Goal: Navigation & Orientation: Find specific page/section

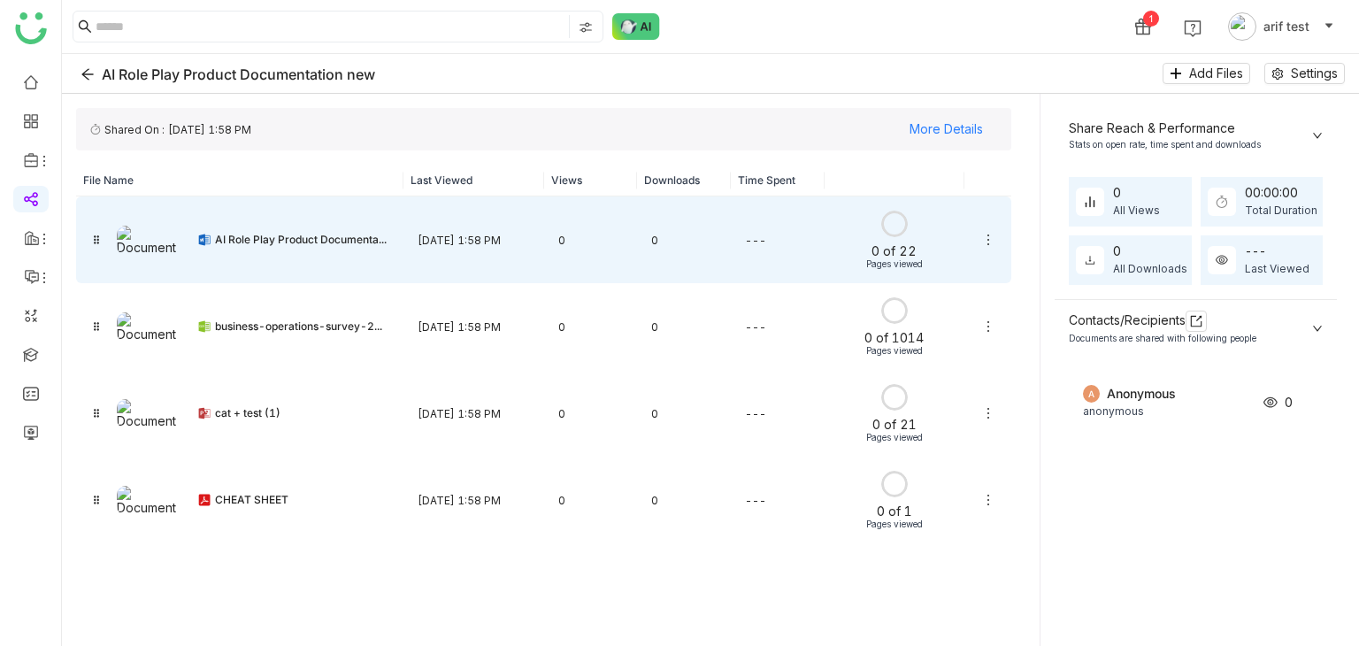
click at [990, 242] on icon at bounding box center [988, 240] width 14 height 14
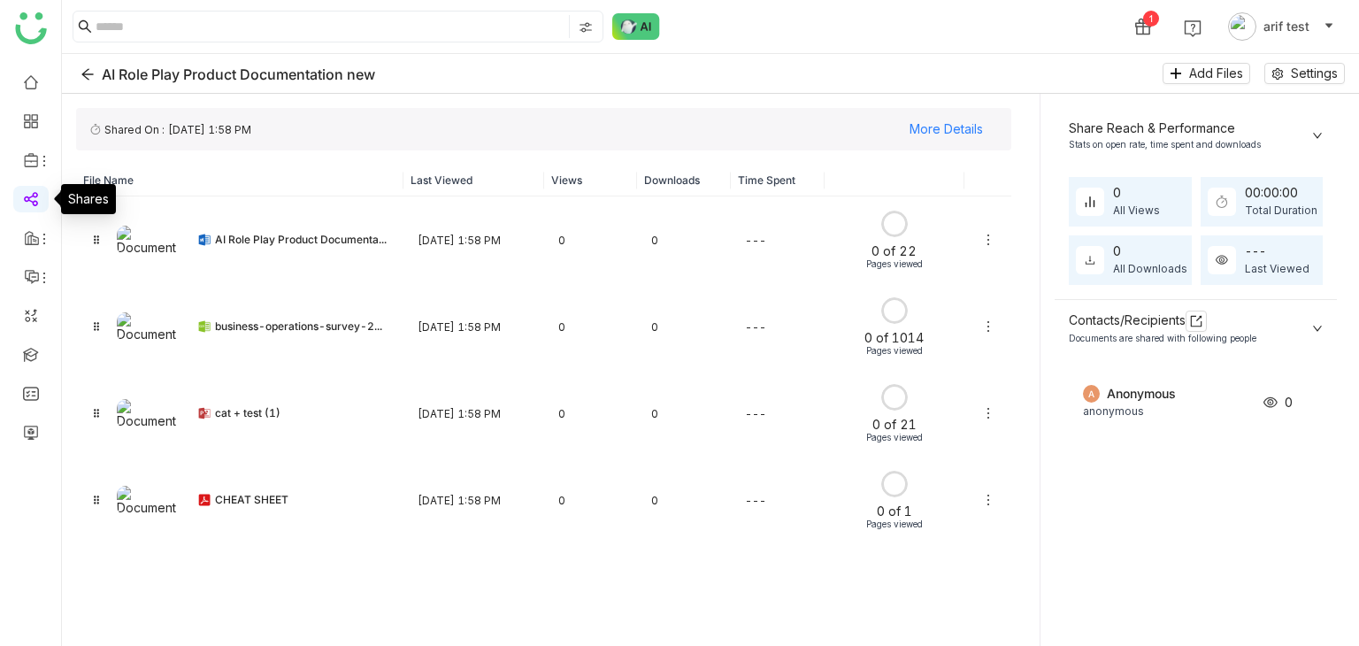
click at [31, 201] on link at bounding box center [31, 197] width 16 height 15
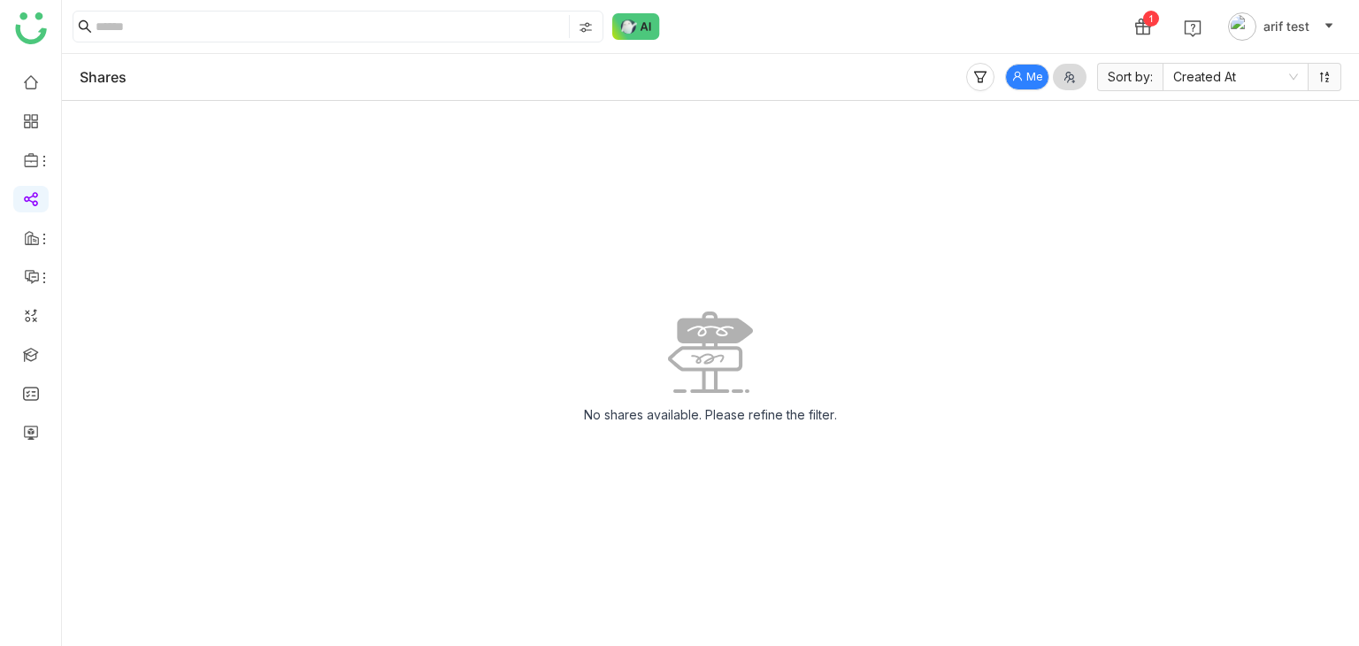
click at [1022, 65] on button "Me" at bounding box center [1027, 77] width 44 height 27
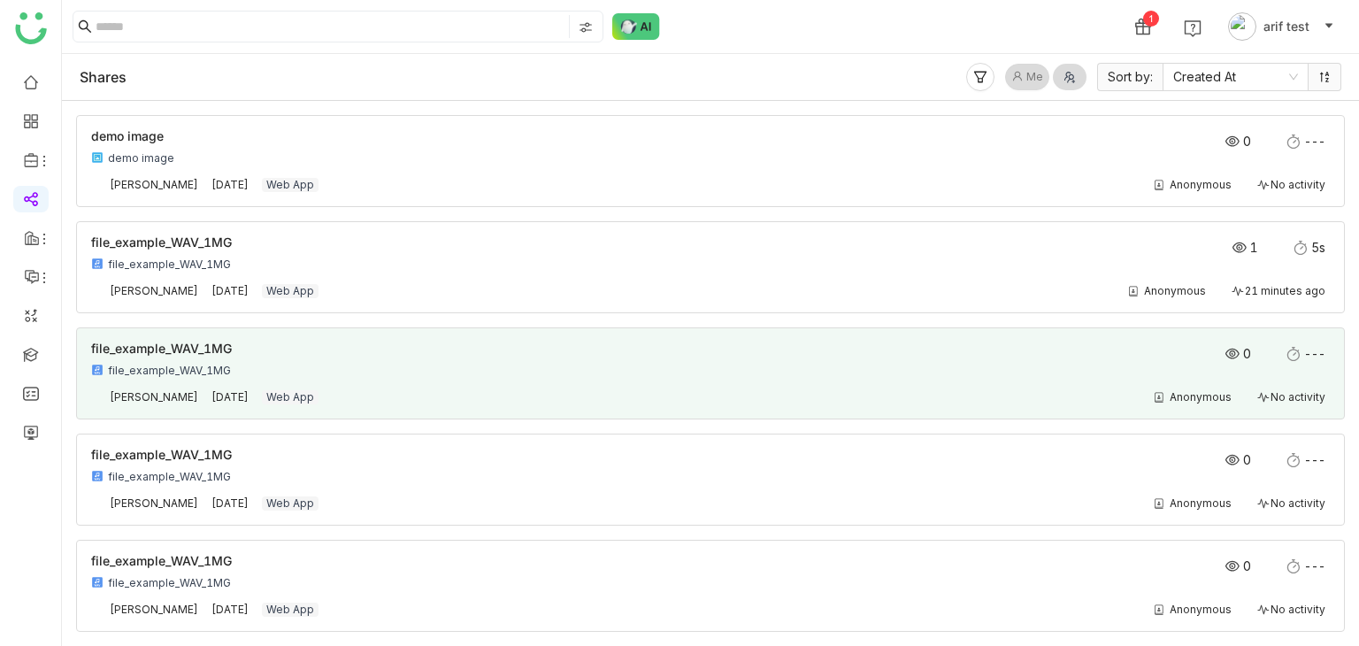
click at [418, 373] on div "file_example_WAV_1MG" at bounding box center [586, 371] width 991 height 14
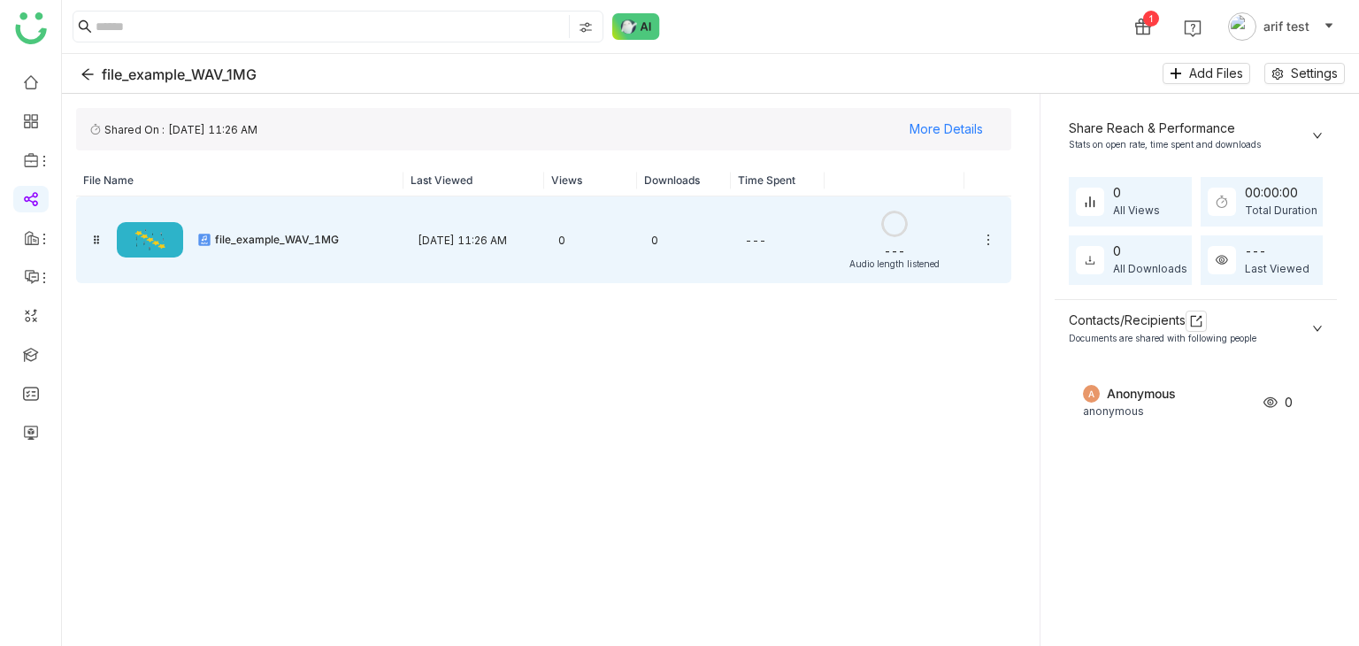
click at [541, 250] on div "Aug 12, 2025, 11:26 AM" at bounding box center [474, 240] width 141 height 42
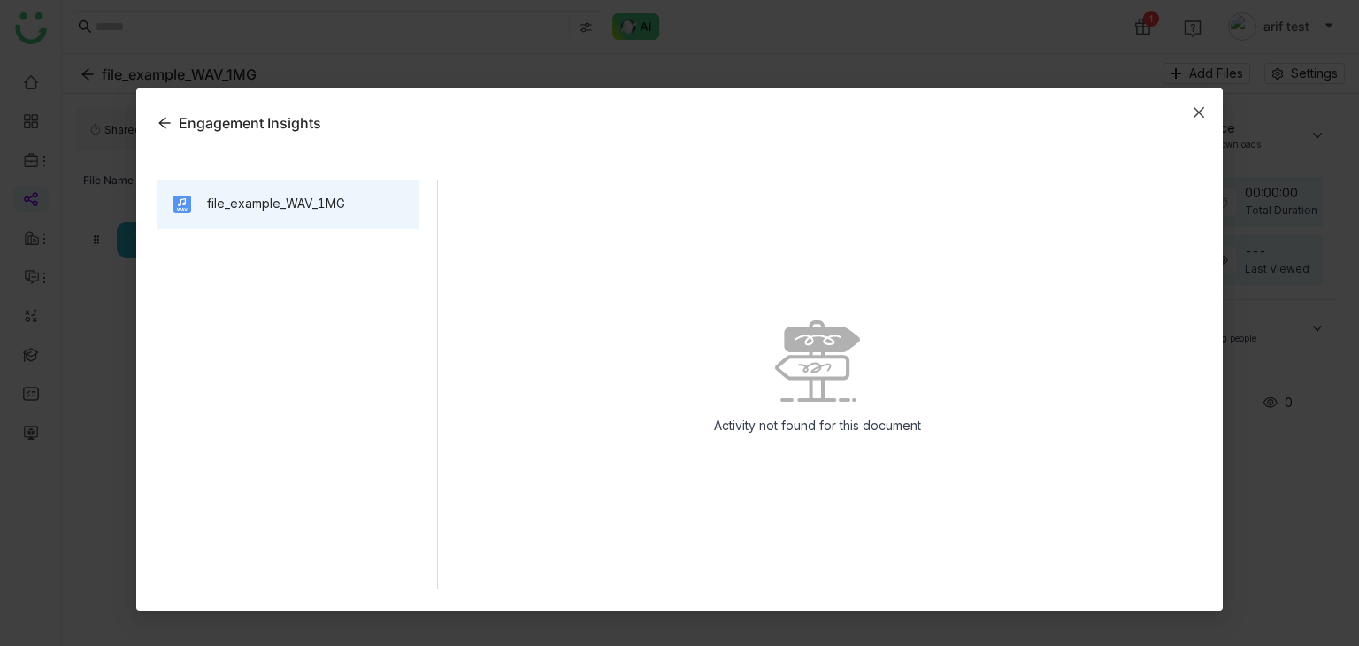
click at [1202, 111] on icon "Close" at bounding box center [1199, 112] width 14 height 14
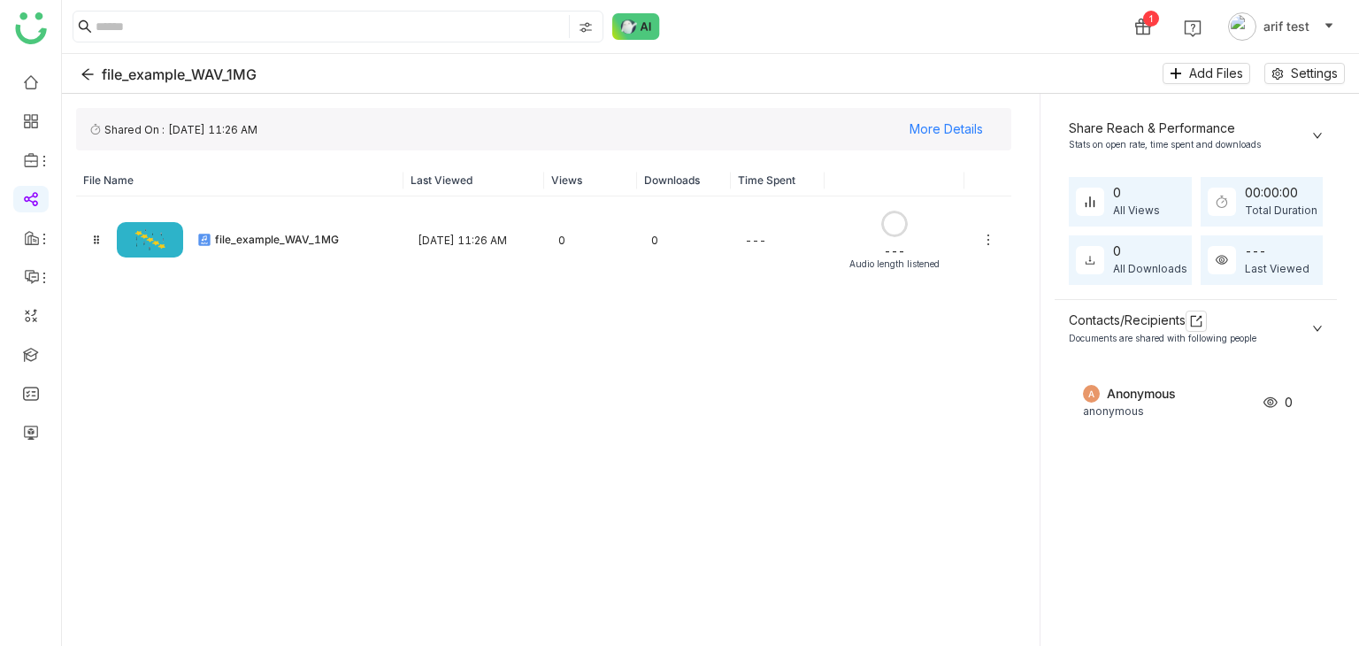
click at [988, 241] on icon at bounding box center [988, 240] width 14 height 14
click at [85, 74] on icon "Back" at bounding box center [88, 74] width 14 height 14
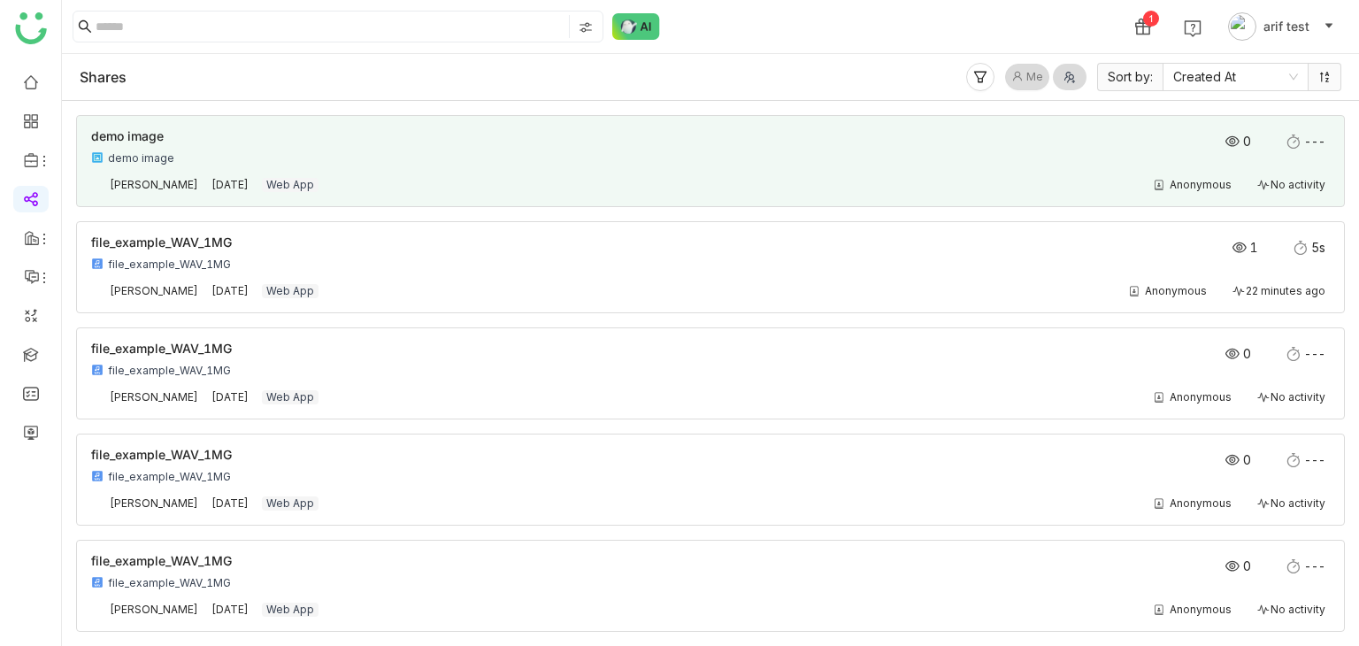
click at [183, 167] on div "demo image demo image 0 ---" at bounding box center [710, 151] width 1239 height 43
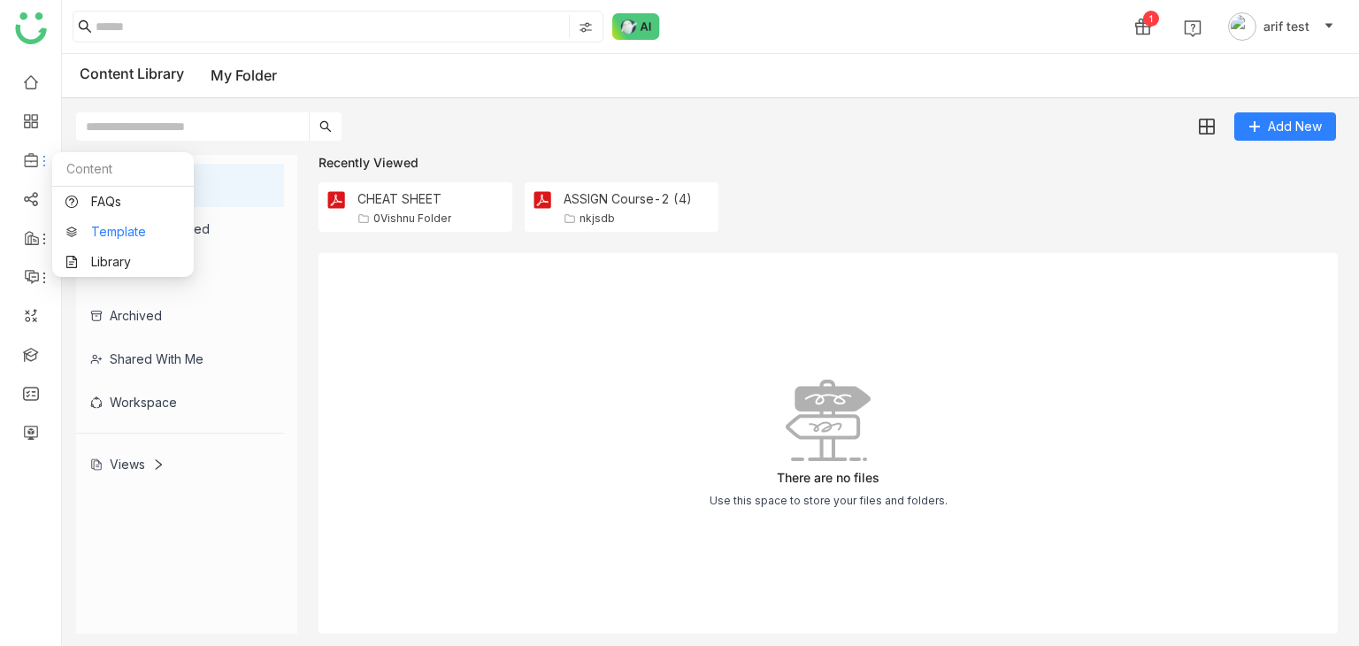
click at [109, 238] on link "Template" at bounding box center [122, 232] width 115 height 12
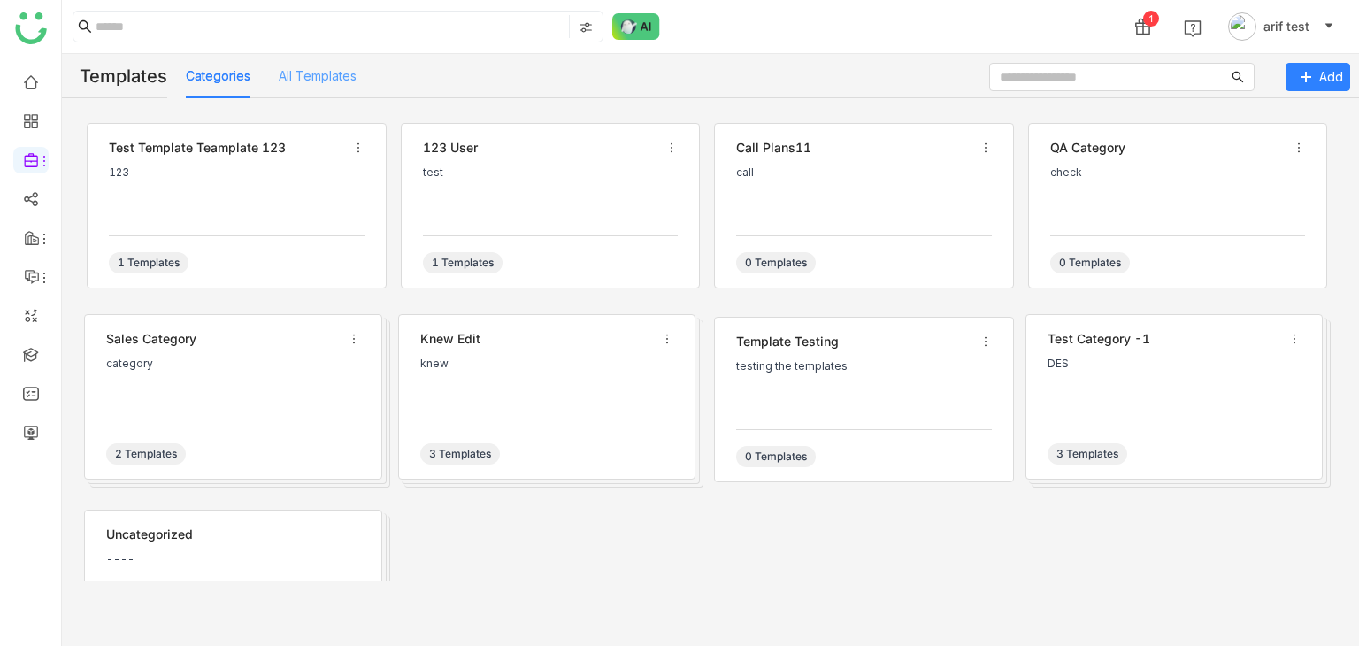
click at [315, 61] on div "All Templates" at bounding box center [318, 76] width 78 height 44
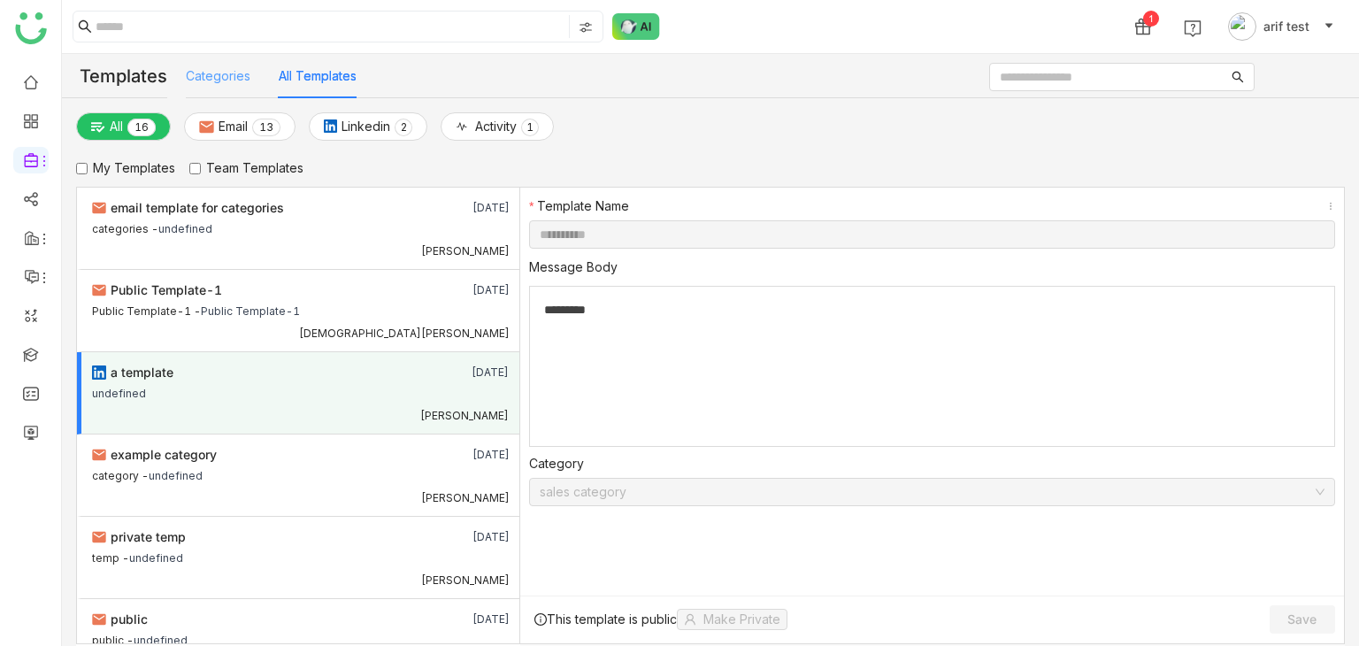
click at [248, 88] on div "Categories" at bounding box center [218, 76] width 65 height 44
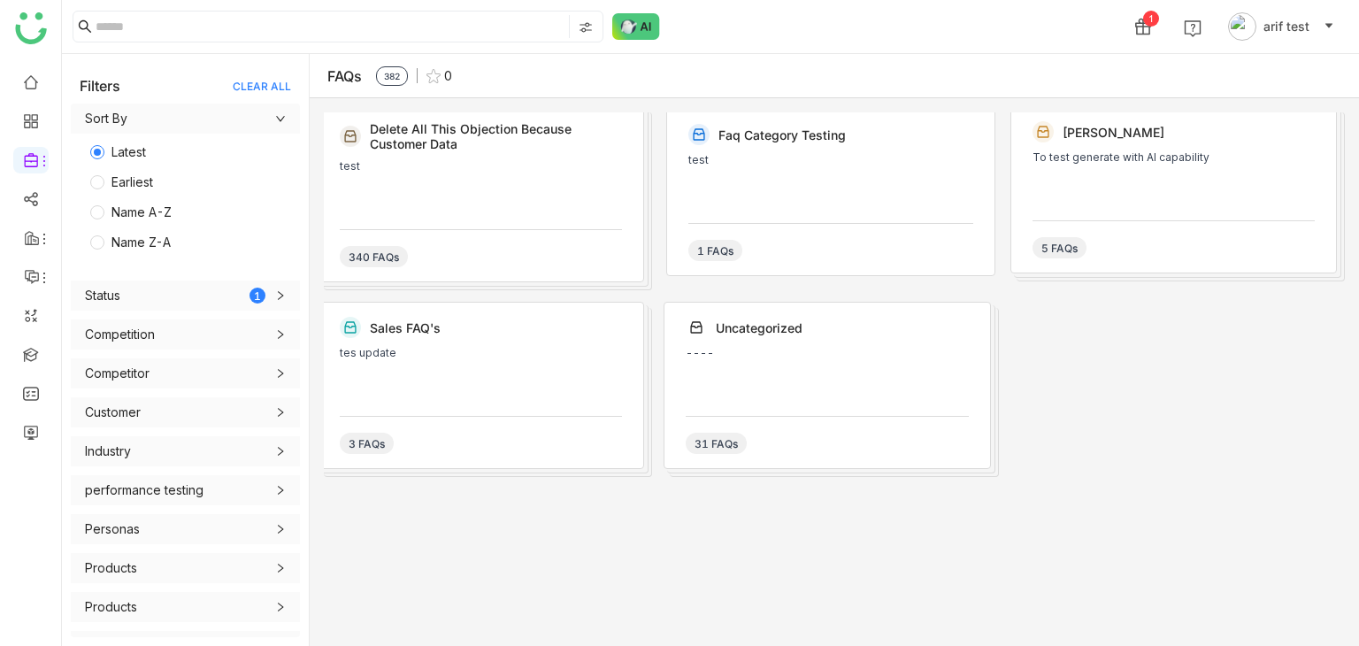
click at [591, 164] on div "test" at bounding box center [481, 166] width 282 height 12
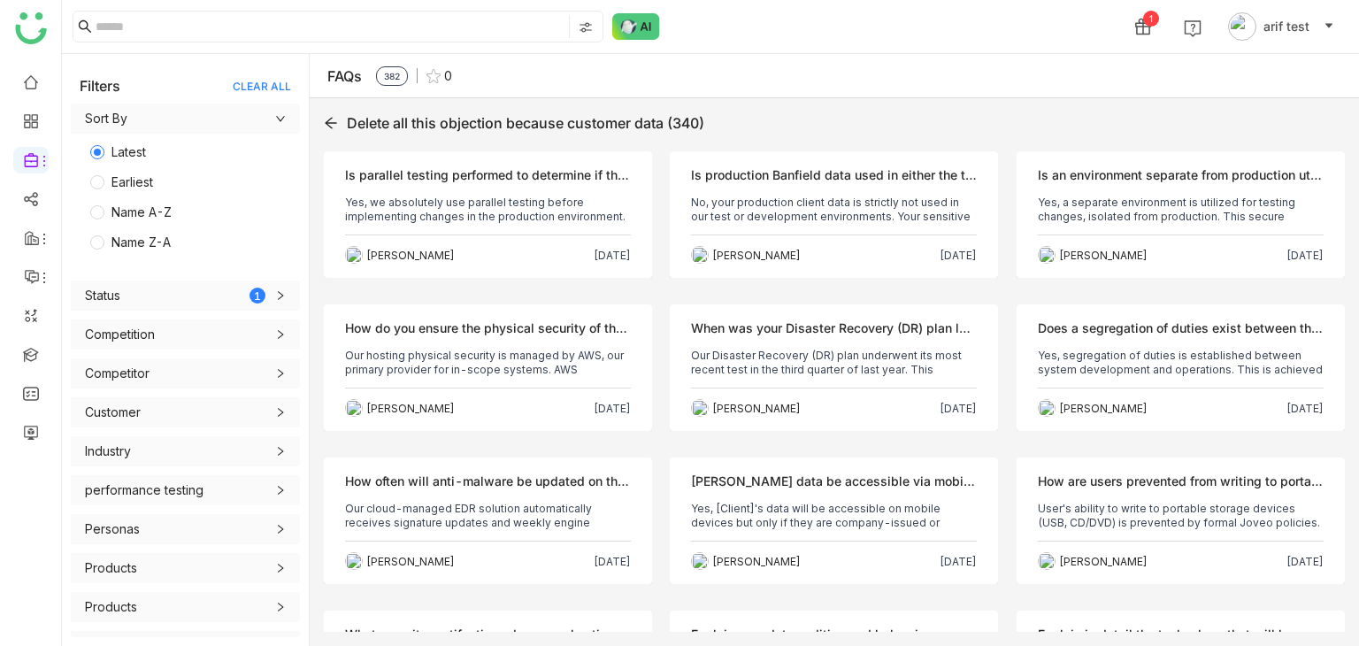
click at [339, 128] on div "Delete all this objection because customer data (340)" at bounding box center [834, 122] width 1021 height 21
click at [328, 125] on icon at bounding box center [331, 123] width 14 height 14
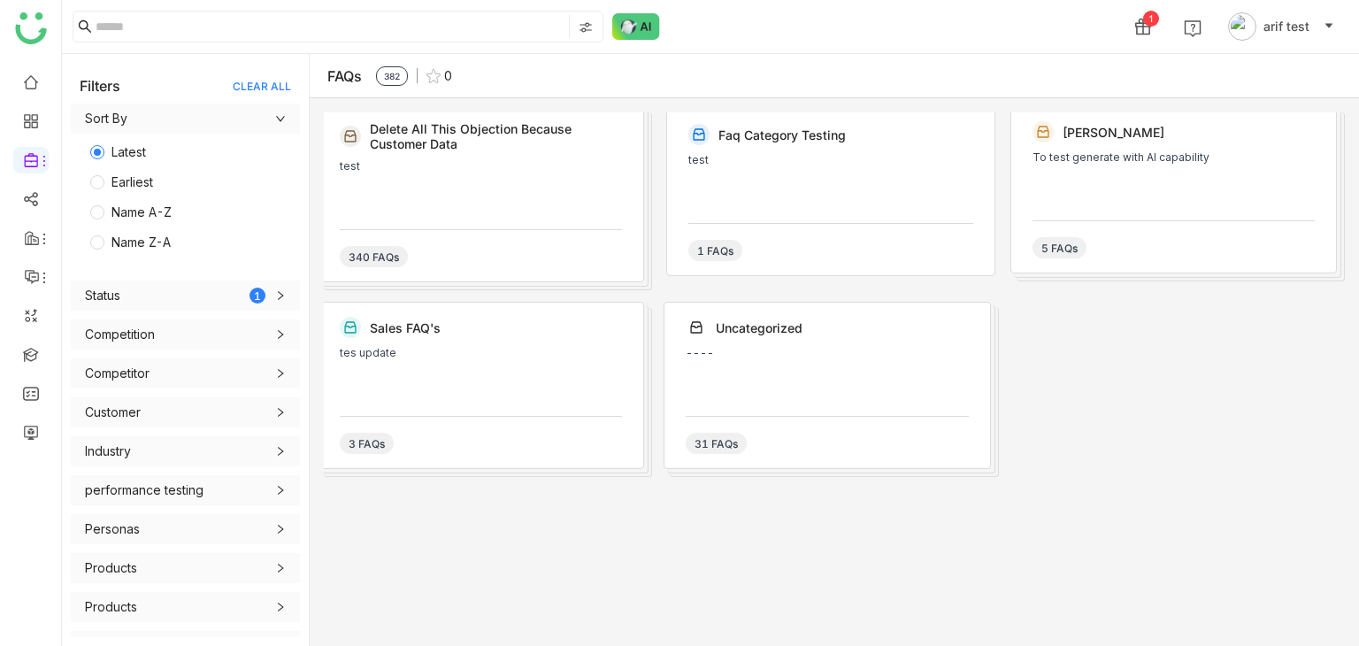
click at [966, 259] on div "Faq category testing test 1 FAQs" at bounding box center [830, 192] width 328 height 167
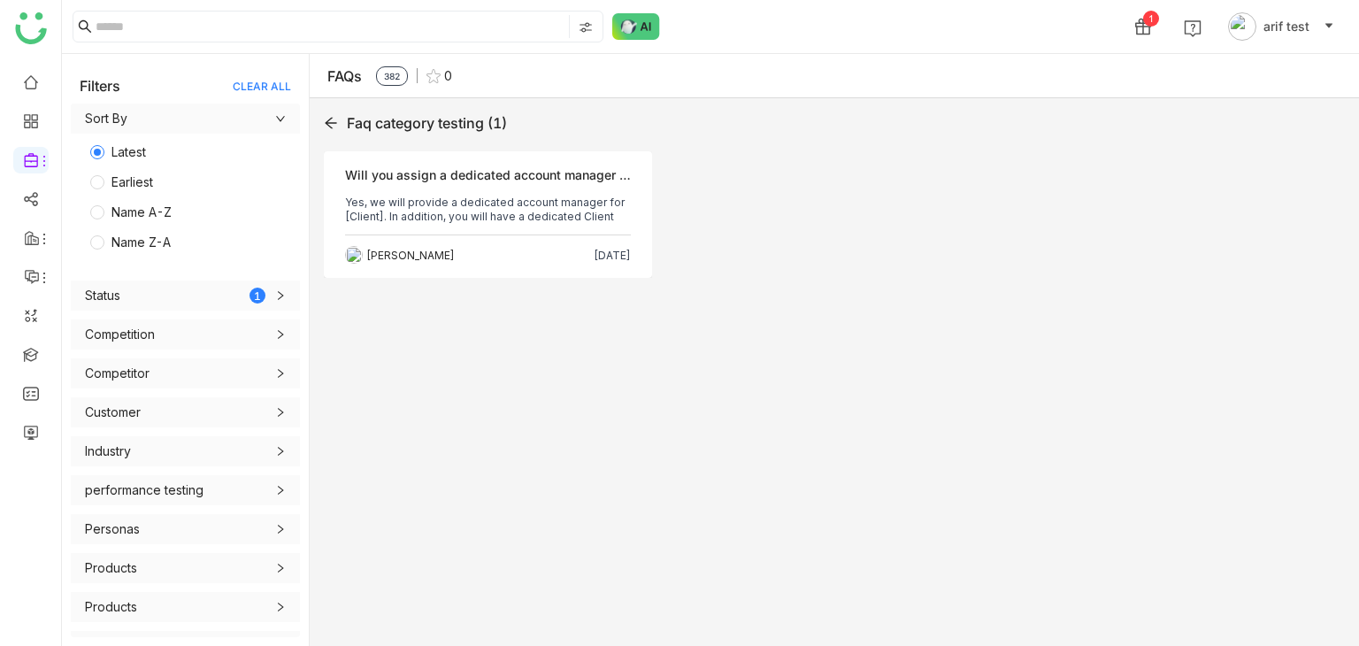
click at [339, 128] on div "Faq category testing (1)" at bounding box center [834, 122] width 1021 height 21
click at [332, 125] on icon at bounding box center [331, 123] width 14 height 14
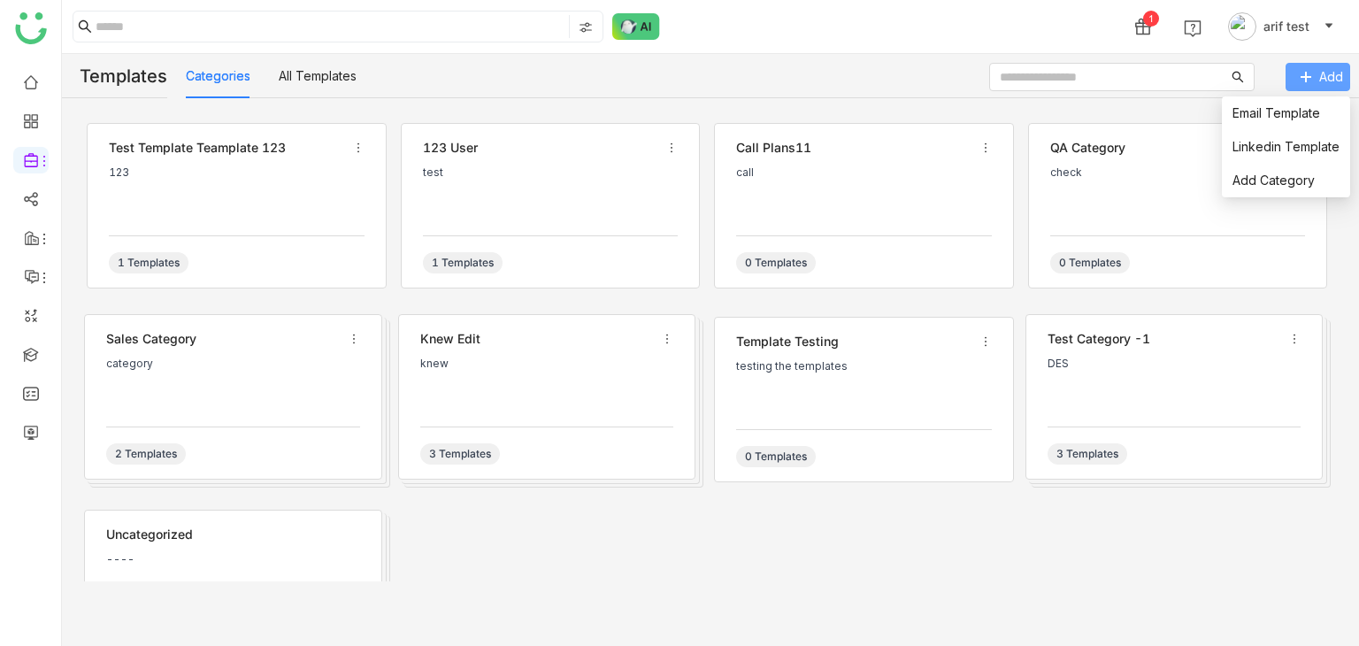
click at [1347, 80] on button "Add" at bounding box center [1318, 77] width 65 height 28
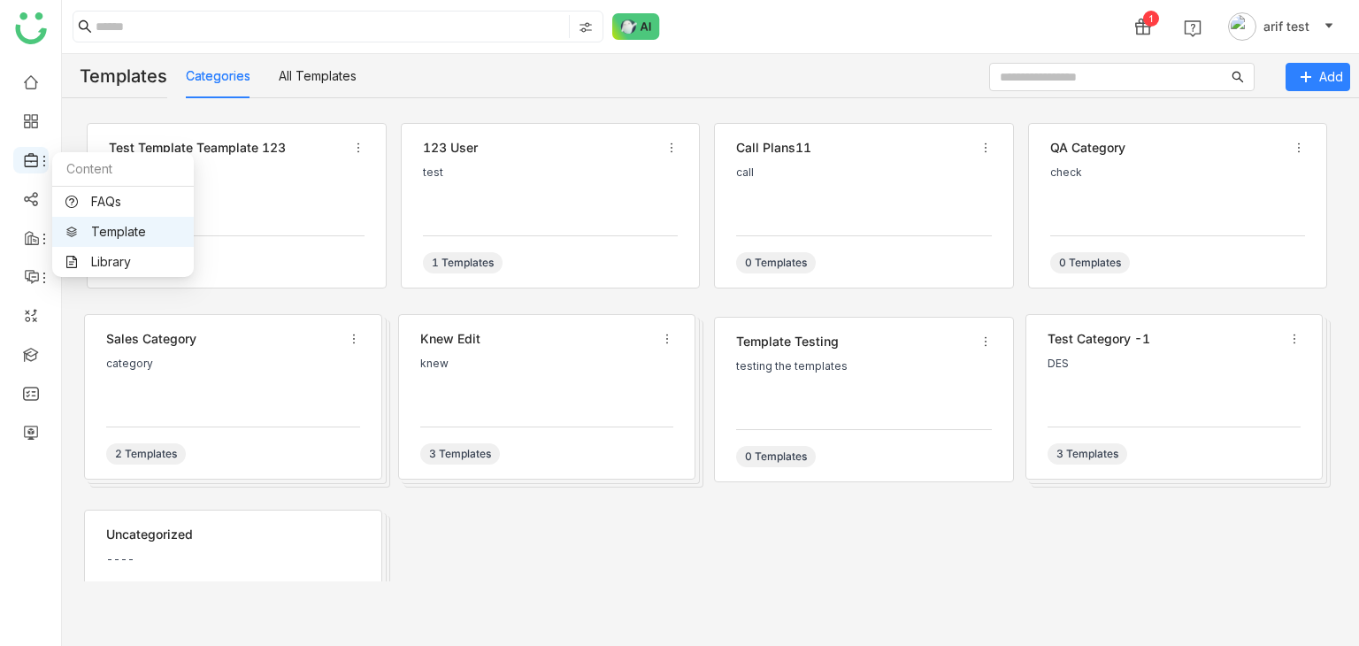
click at [42, 153] on div at bounding box center [30, 160] width 35 height 16
click at [120, 268] on link "Library" at bounding box center [122, 262] width 115 height 12
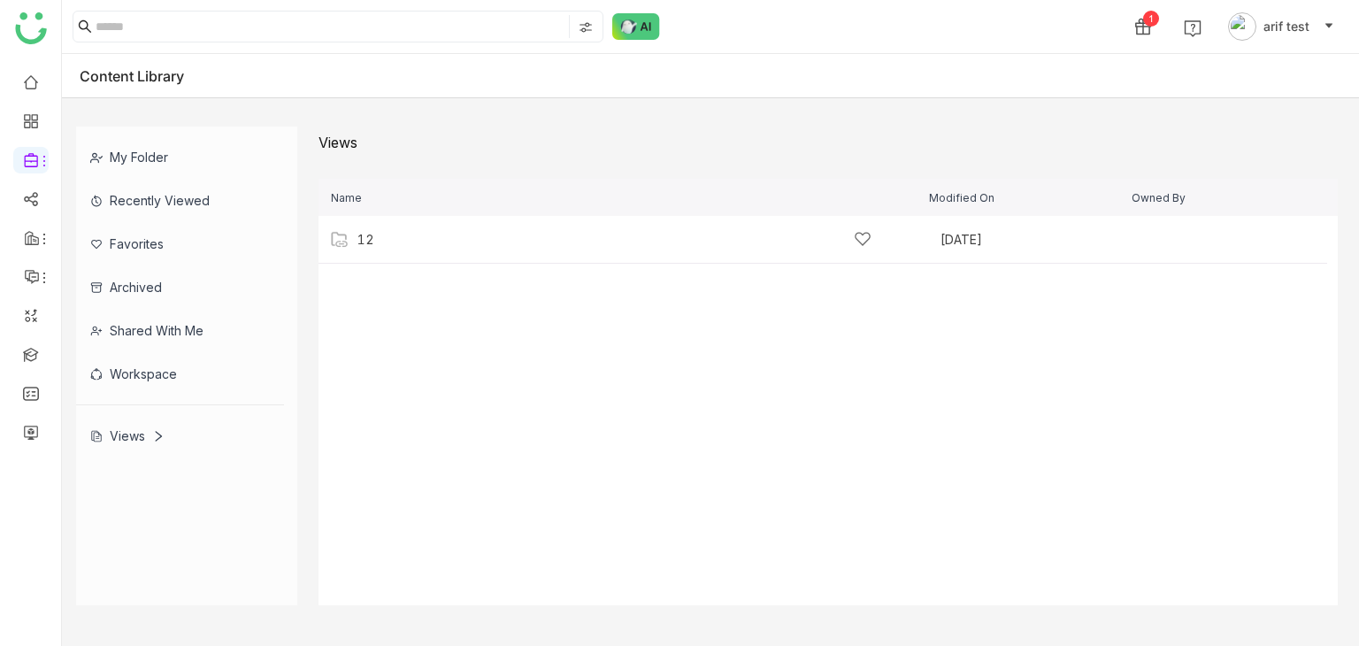
click at [184, 161] on div "My Folder" at bounding box center [180, 156] width 208 height 43
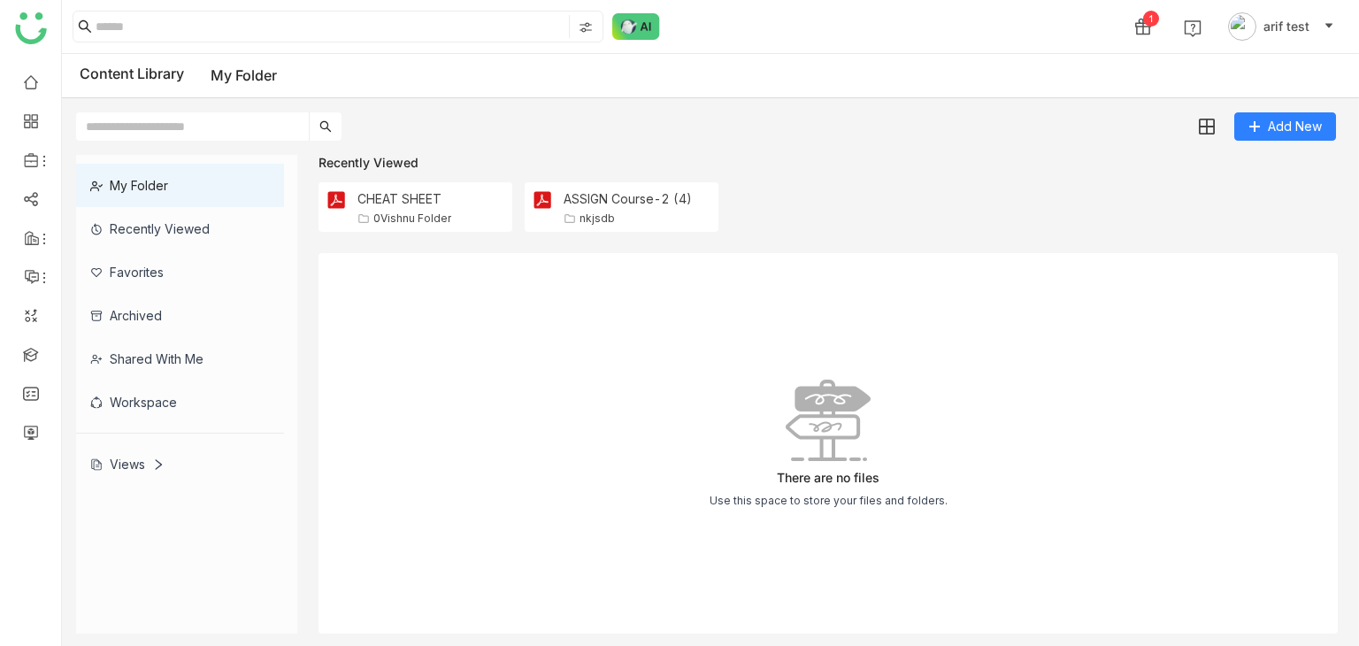
click at [149, 384] on div "Workspace" at bounding box center [180, 402] width 208 height 43
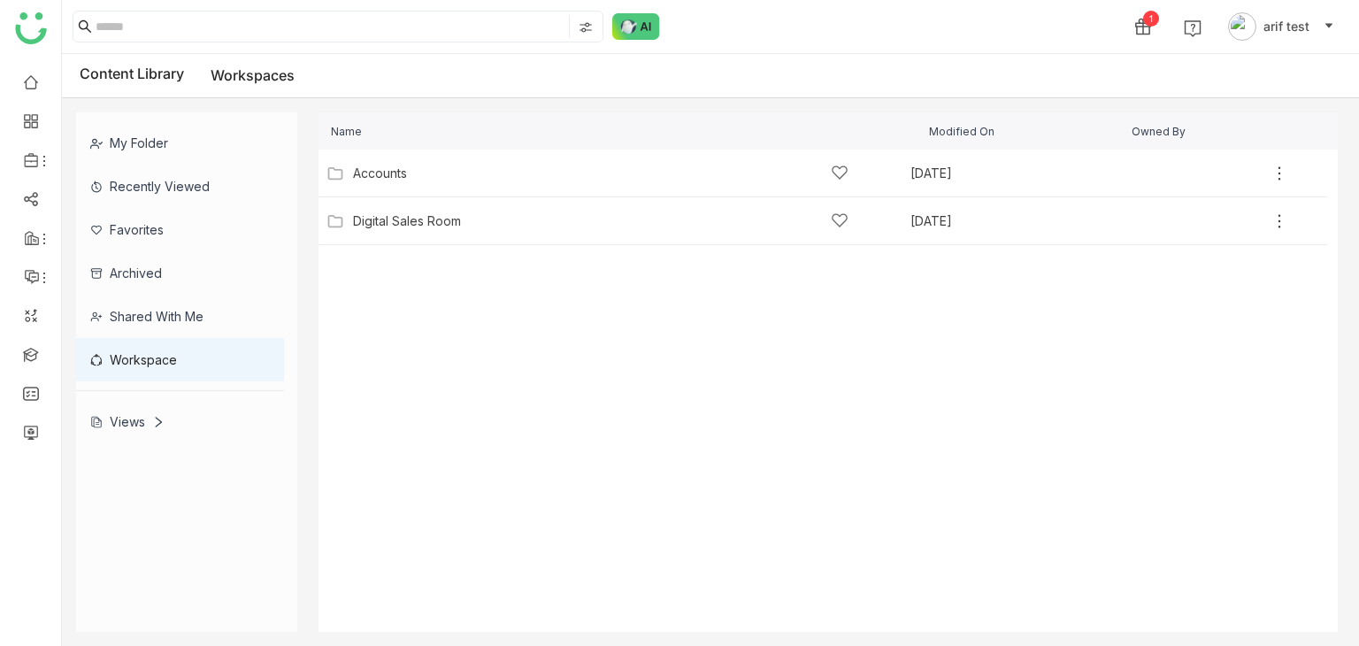
click at [152, 315] on div "Shared with me" at bounding box center [180, 316] width 208 height 43
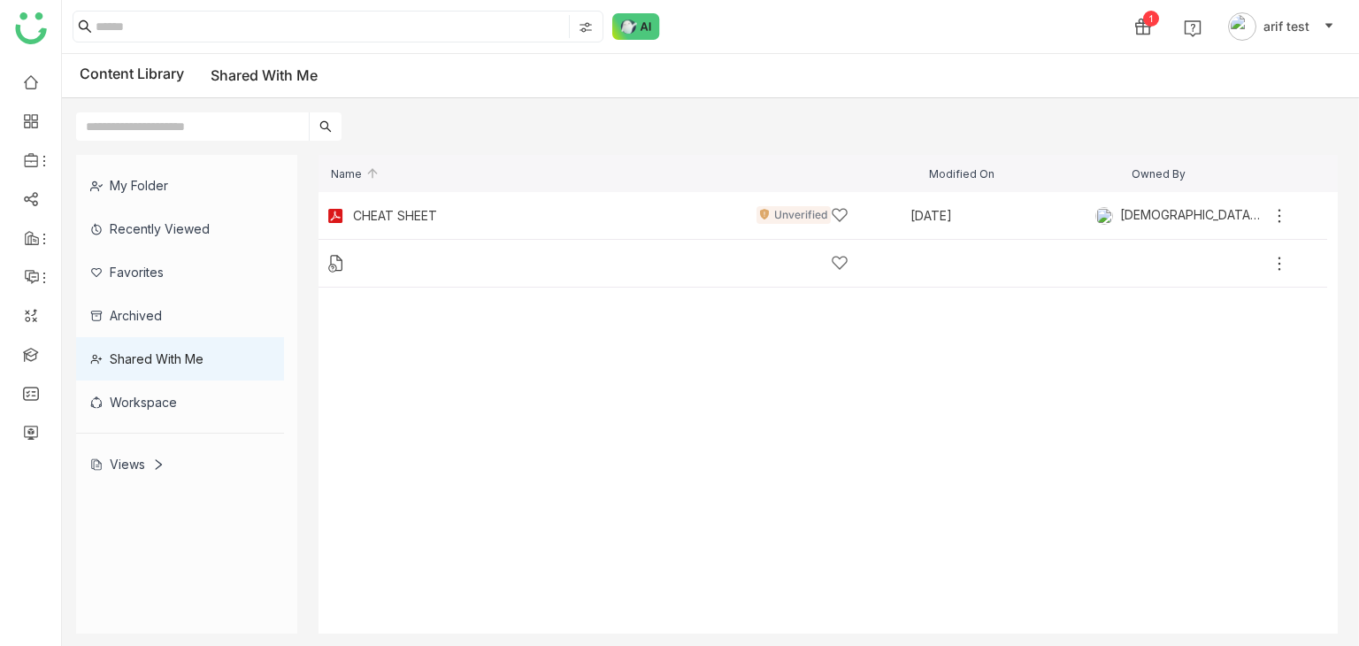
click at [159, 289] on div "Favorites" at bounding box center [180, 271] width 208 height 43
